Goal: Task Accomplishment & Management: Use online tool/utility

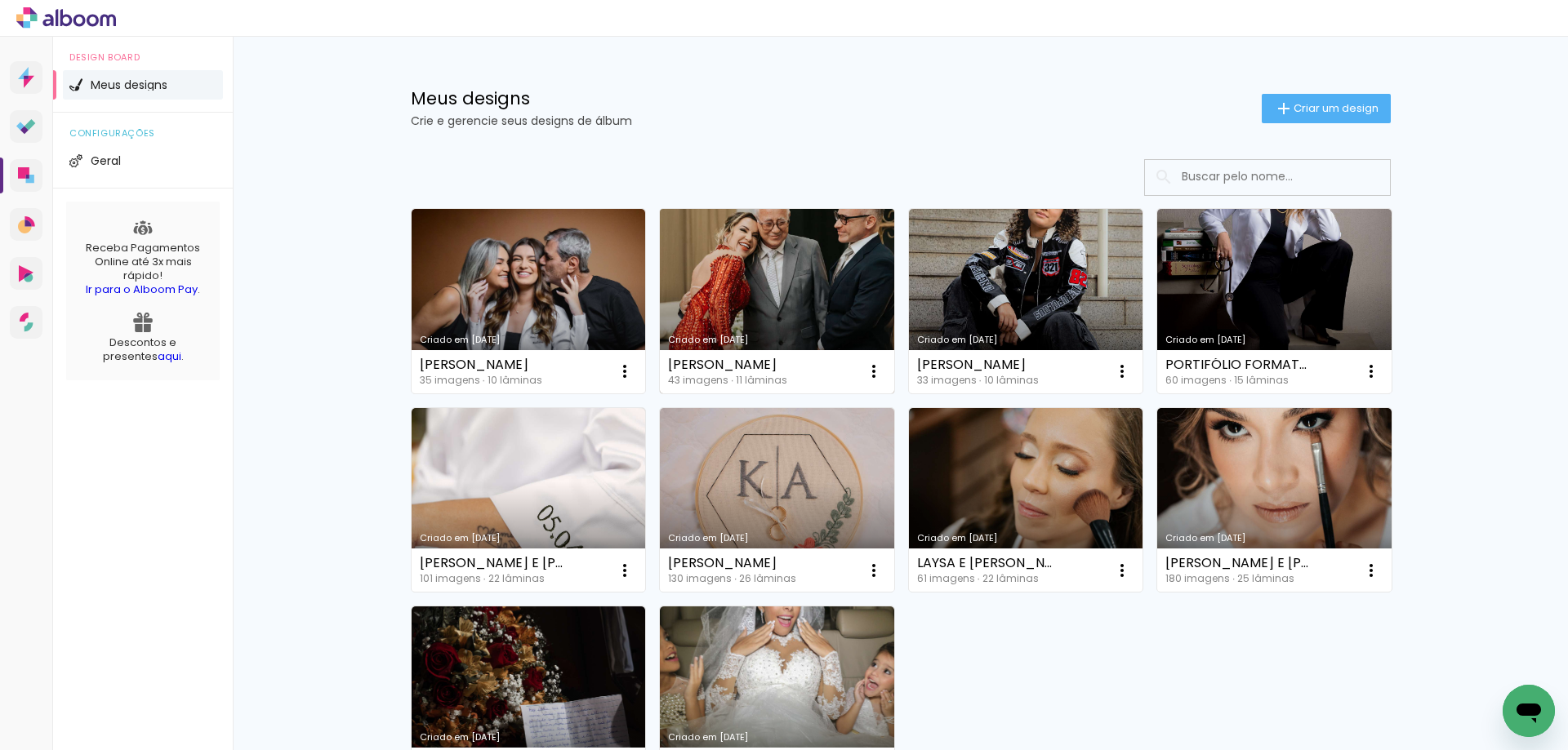
click at [772, 307] on link "Criado em [DATE]" at bounding box center [776, 302] width 234 height 185
